Goal: Task Accomplishment & Management: Complete application form

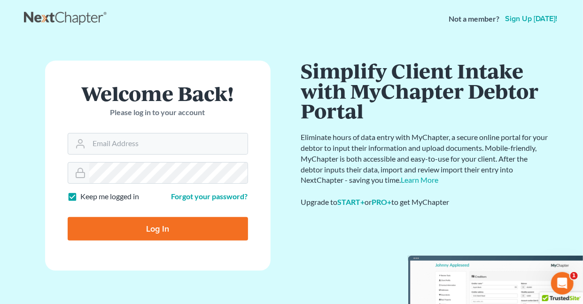
click at [81, 194] on label "Keep me logged in" at bounding box center [110, 196] width 59 height 11
click at [85, 194] on input "Keep me logged in" at bounding box center [88, 194] width 6 height 6
checkbox input "false"
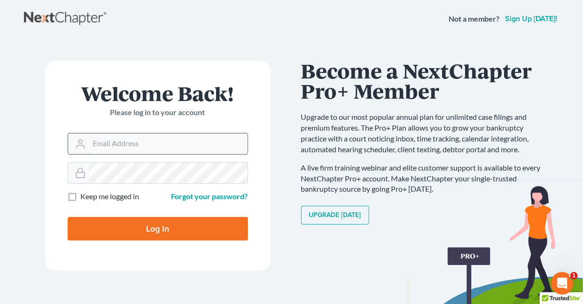
click at [154, 145] on input "Email Address" at bounding box center [168, 143] width 158 height 21
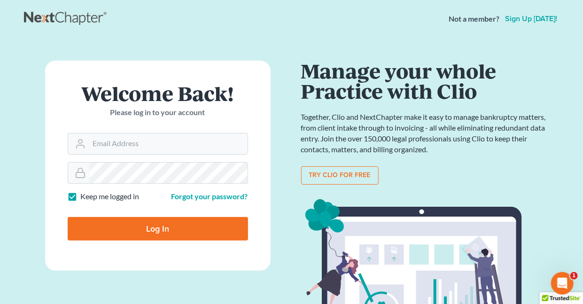
click at [81, 195] on label "Keep me logged in" at bounding box center [110, 196] width 59 height 11
click at [85, 195] on input "Keep me logged in" at bounding box center [88, 194] width 6 height 6
checkbox input "false"
click at [123, 142] on input "Email Address" at bounding box center [168, 143] width 158 height 21
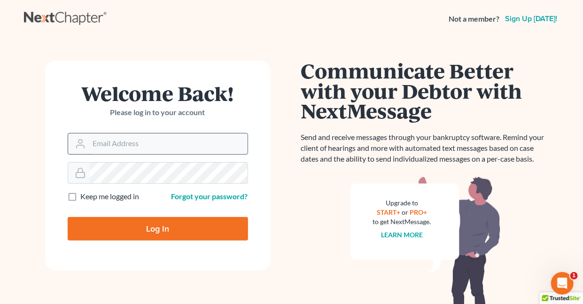
type input "[EMAIL_ADDRESS][DOMAIN_NAME]"
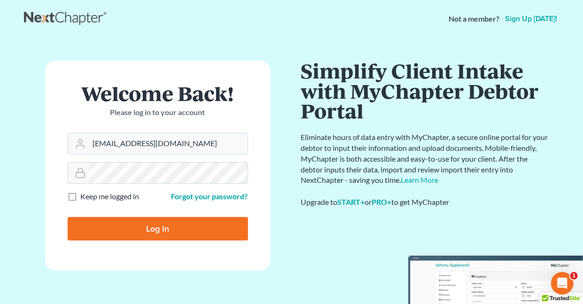
click at [156, 227] on input "Log In" at bounding box center [158, 228] width 180 height 23
type input "Thinking..."
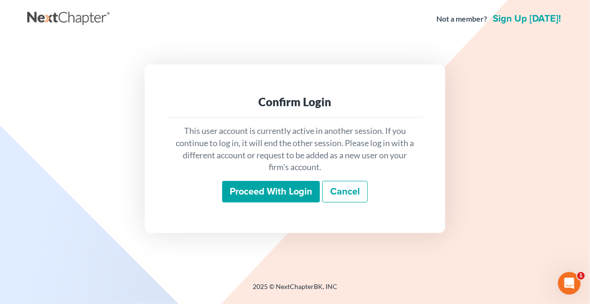
click at [263, 192] on input "Proceed with login" at bounding box center [271, 192] width 98 height 22
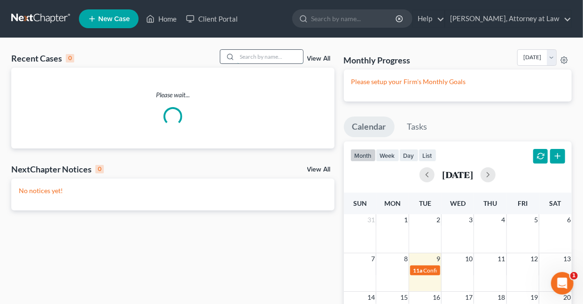
click at [253, 61] on input "search" at bounding box center [270, 57] width 66 height 14
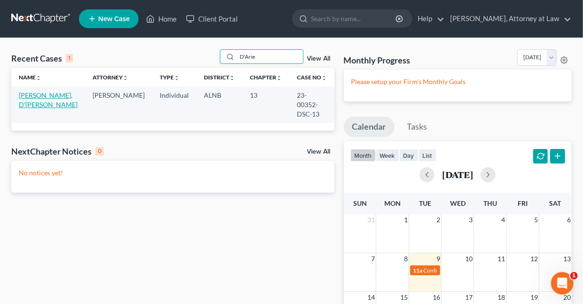
type input "D'Arie"
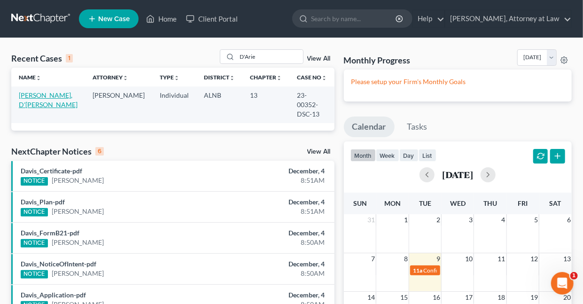
click at [54, 96] on link "[PERSON_NAME], D'[PERSON_NAME]" at bounding box center [48, 99] width 59 height 17
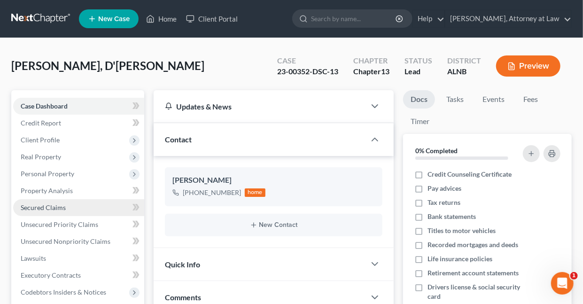
click at [25, 207] on span "Secured Claims" at bounding box center [43, 207] width 45 height 8
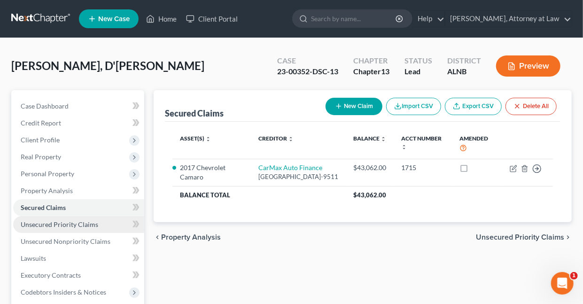
click at [26, 224] on span "Unsecured Priority Claims" at bounding box center [59, 224] width 77 height 8
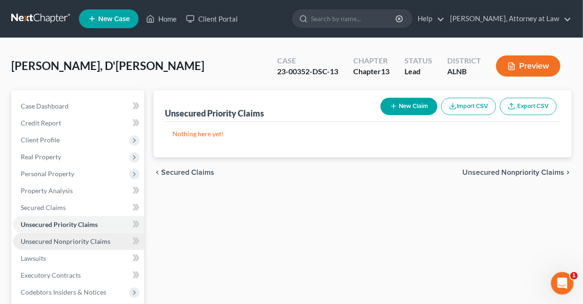
click at [40, 241] on span "Unsecured Nonpriority Claims" at bounding box center [66, 241] width 90 height 8
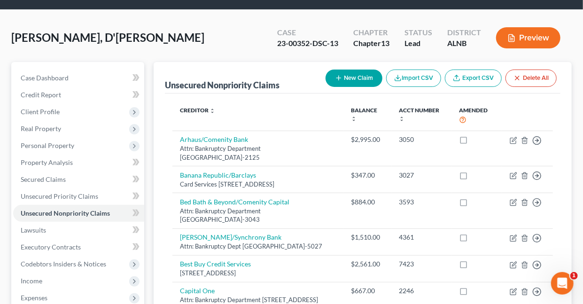
scroll to position [23, 0]
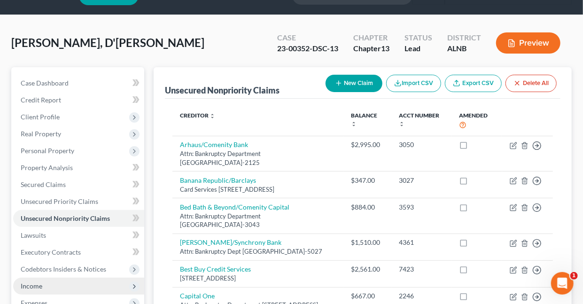
click at [33, 285] on span "Income" at bounding box center [32, 286] width 22 height 8
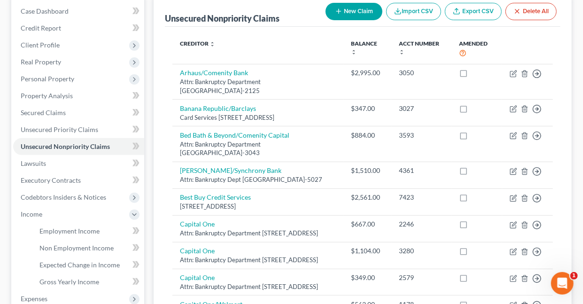
scroll to position [199, 0]
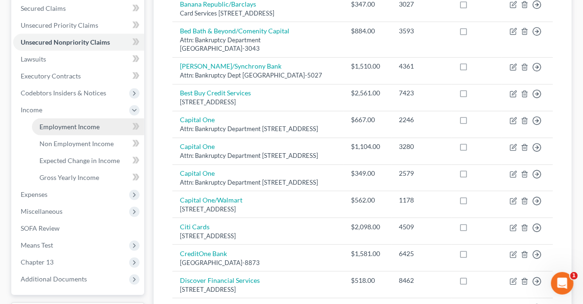
click at [75, 128] on span "Employment Income" at bounding box center [69, 127] width 60 height 8
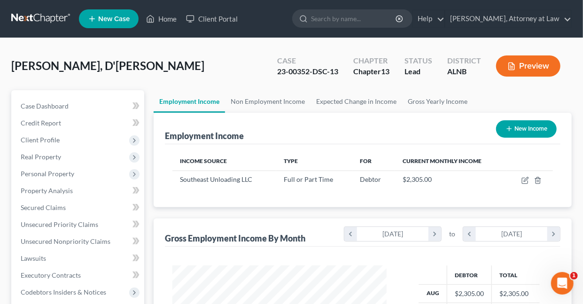
scroll to position [167, 232]
click at [38, 138] on span "Client Profile" at bounding box center [40, 140] width 39 height 8
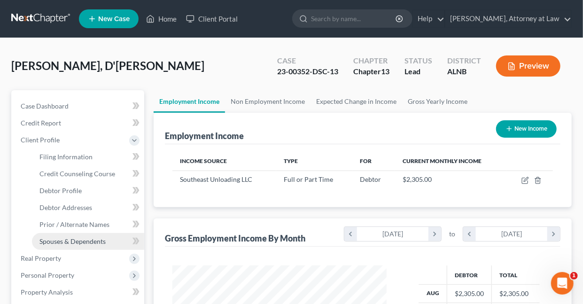
click at [51, 239] on span "Spouses & Dependents" at bounding box center [72, 241] width 66 height 8
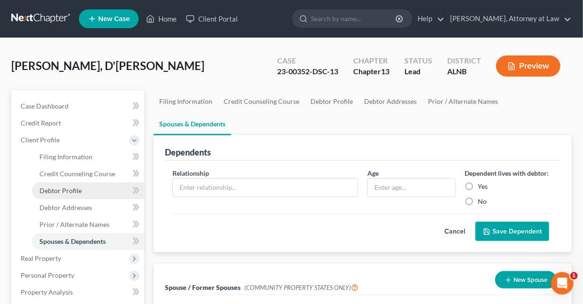
click at [71, 191] on span "Debtor Profile" at bounding box center [60, 190] width 42 height 8
select select "0"
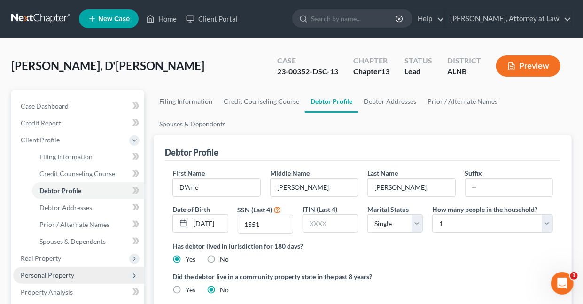
click at [49, 274] on span "Personal Property" at bounding box center [48, 275] width 54 height 8
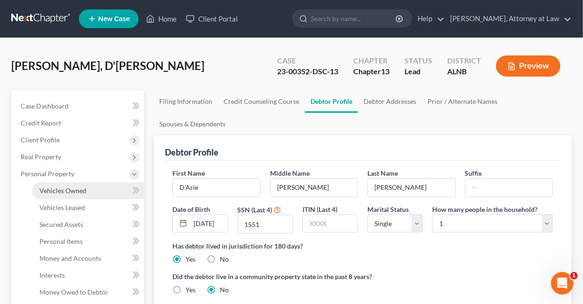
click at [61, 189] on span "Vehicles Owned" at bounding box center [62, 190] width 47 height 8
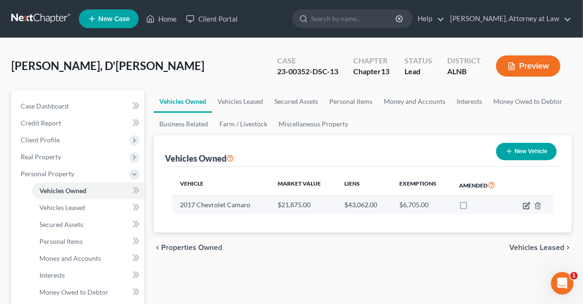
click at [529, 203] on icon "button" at bounding box center [527, 204] width 4 height 4
select select "0"
select select "9"
select select "1"
select select "0"
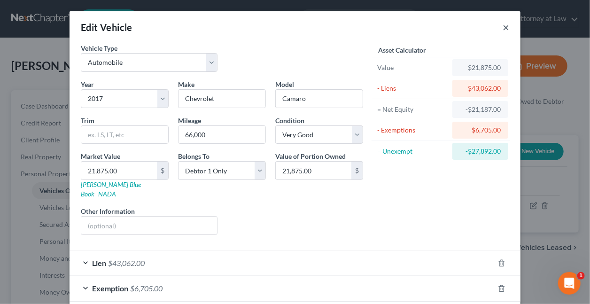
click at [504, 26] on button "×" at bounding box center [505, 27] width 7 height 11
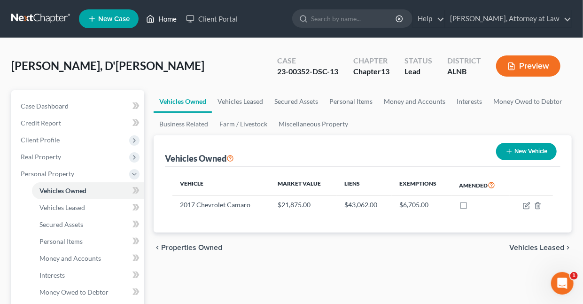
click at [174, 18] on link "Home" at bounding box center [161, 18] width 40 height 17
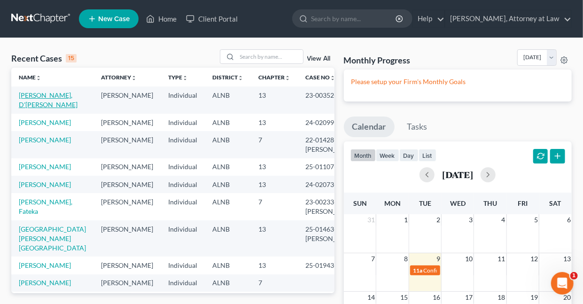
click at [45, 94] on link "Johnson, D'Arie" at bounding box center [48, 99] width 59 height 17
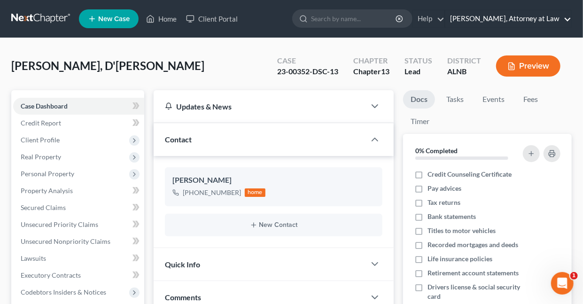
click at [567, 18] on link "Daisy M. Holder, Attorney at Law" at bounding box center [508, 18] width 126 height 17
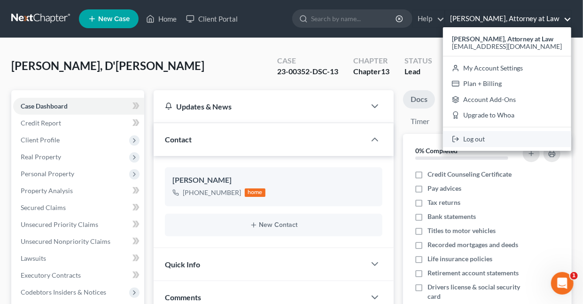
click at [480, 137] on link "Log out" at bounding box center [507, 139] width 128 height 16
